Goal: Find contact information

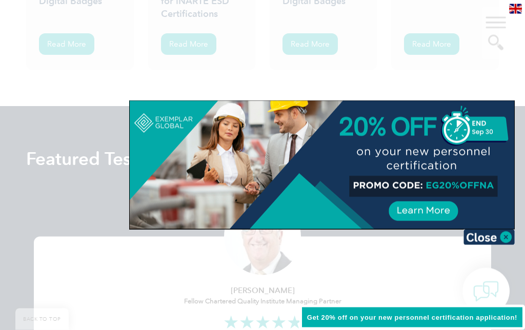
scroll to position [2690, 0]
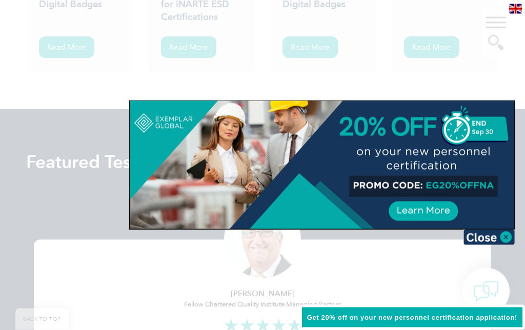
click at [497, 224] on div at bounding box center [322, 165] width 385 height 128
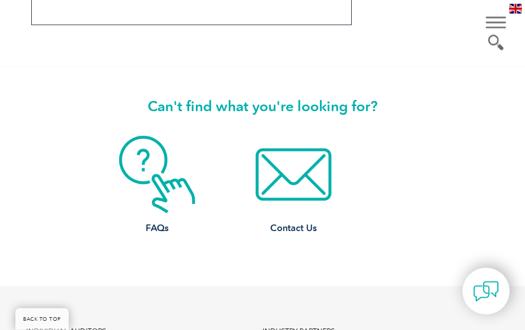
scroll to position [892, 0]
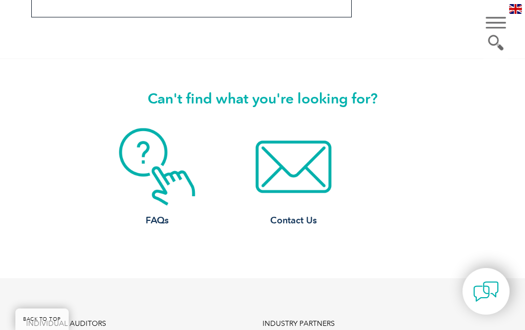
click at [264, 206] on img at bounding box center [293, 167] width 78 height 78
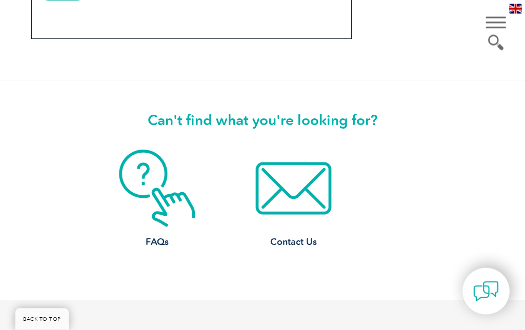
scroll to position [871, 0]
click at [260, 197] on img at bounding box center [293, 188] width 78 height 78
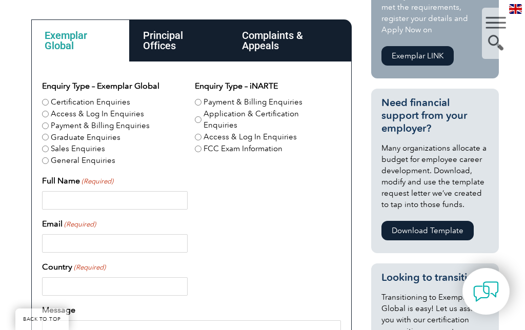
scroll to position [284, 0]
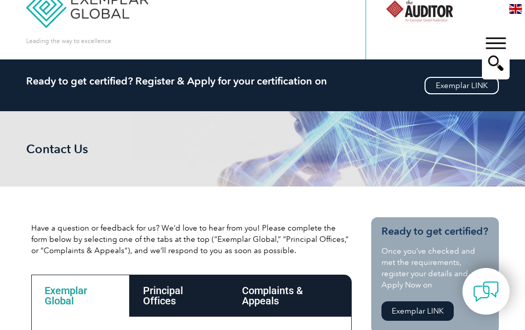
scroll to position [0, 0]
